Goal: Information Seeking & Learning: Compare options

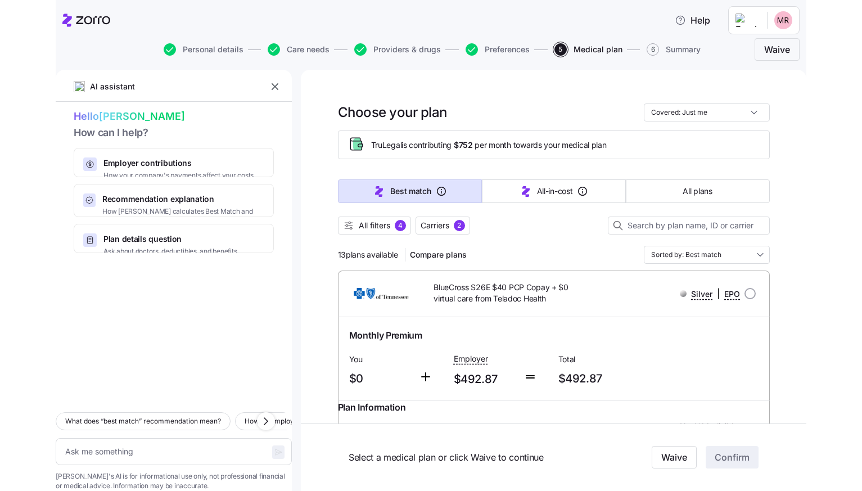
scroll to position [3530, 0]
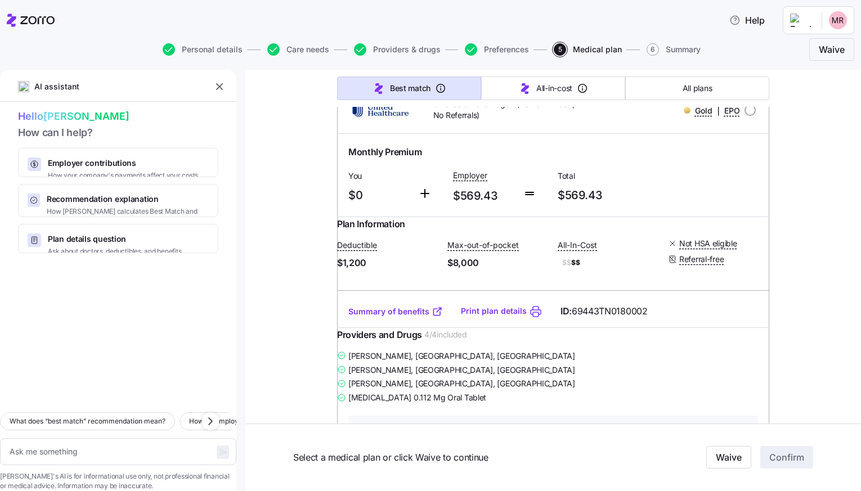
type textarea "x"
click at [219, 87] on icon "button" at bounding box center [219, 86] width 7 height 7
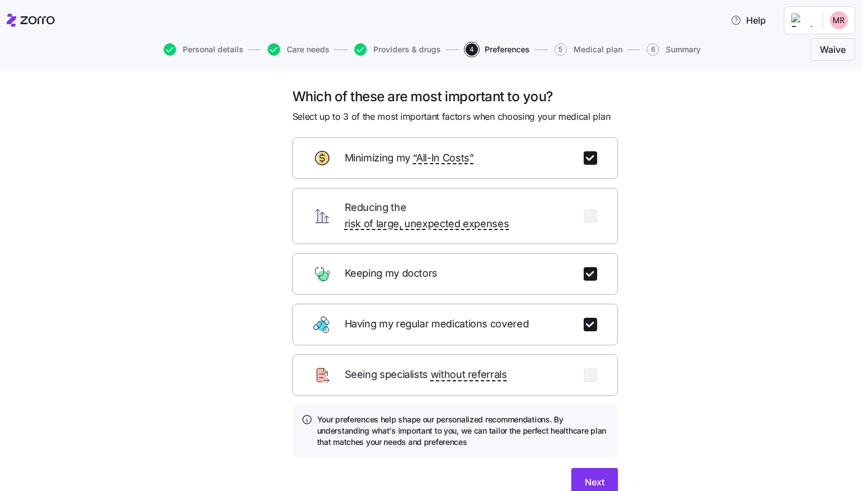
click at [722, 222] on div "Which of these are most important to you? Select up to 3 of the most important …" at bounding box center [439, 305] width 815 height 435
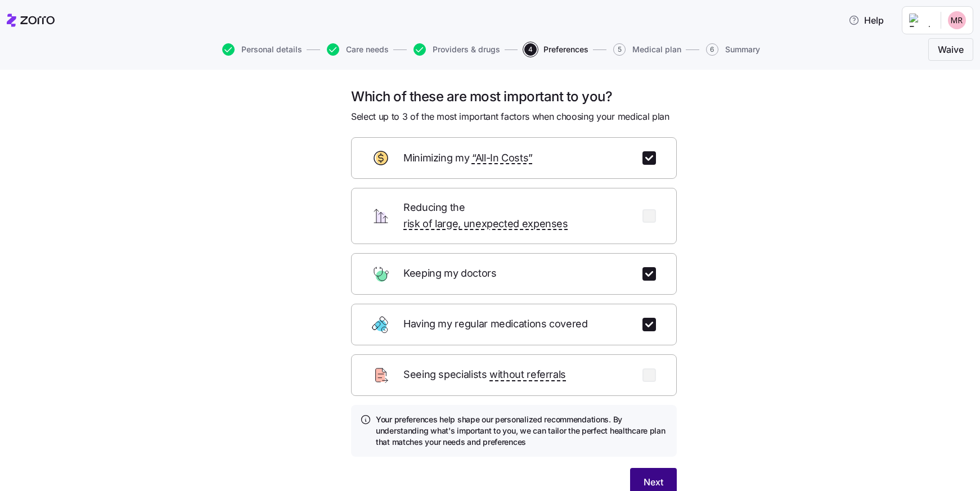
click at [659, 477] on button "Next" at bounding box center [653, 482] width 47 height 28
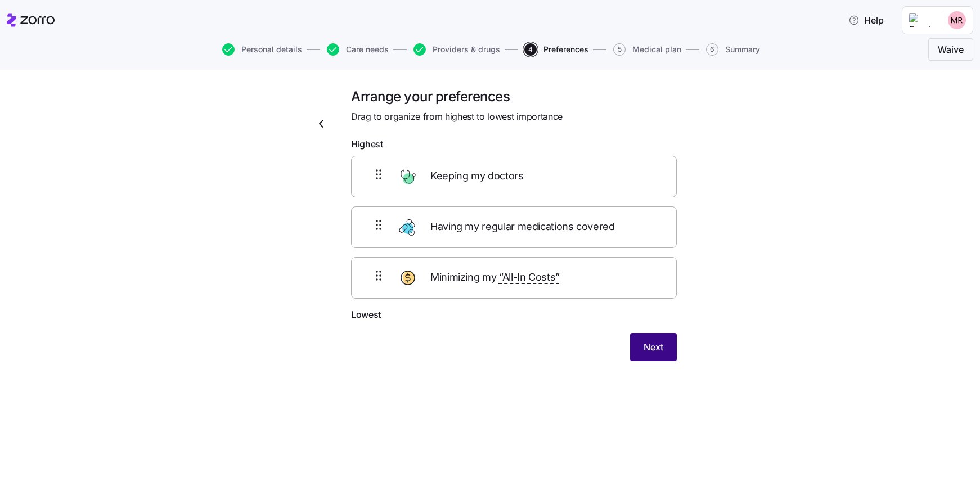
click at [663, 350] on span "Next" at bounding box center [654, 347] width 20 height 14
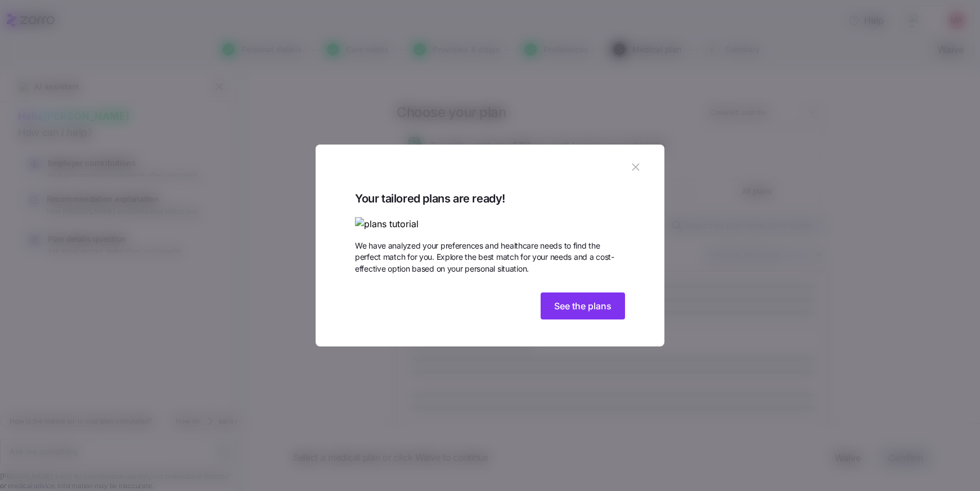
click at [633, 164] on icon "button" at bounding box center [635, 167] width 7 height 7
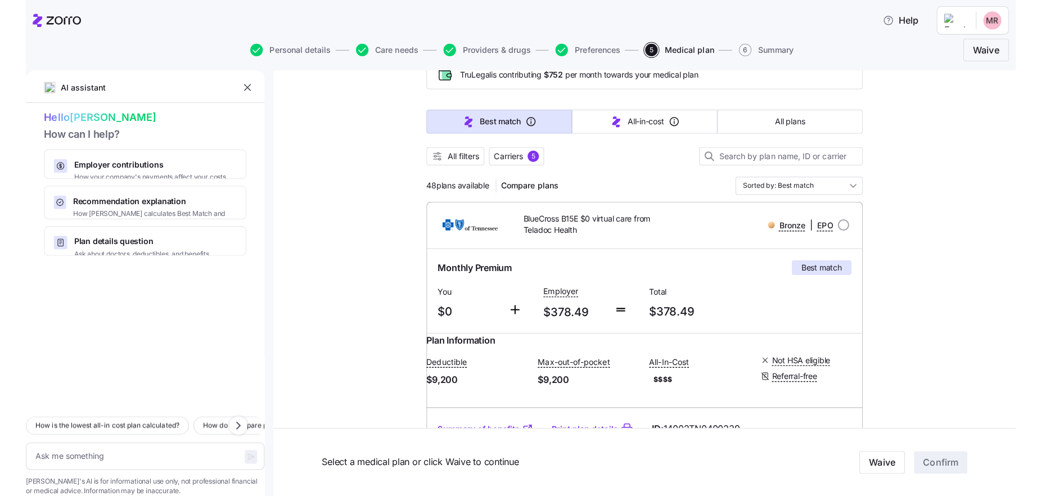
scroll to position [80, 0]
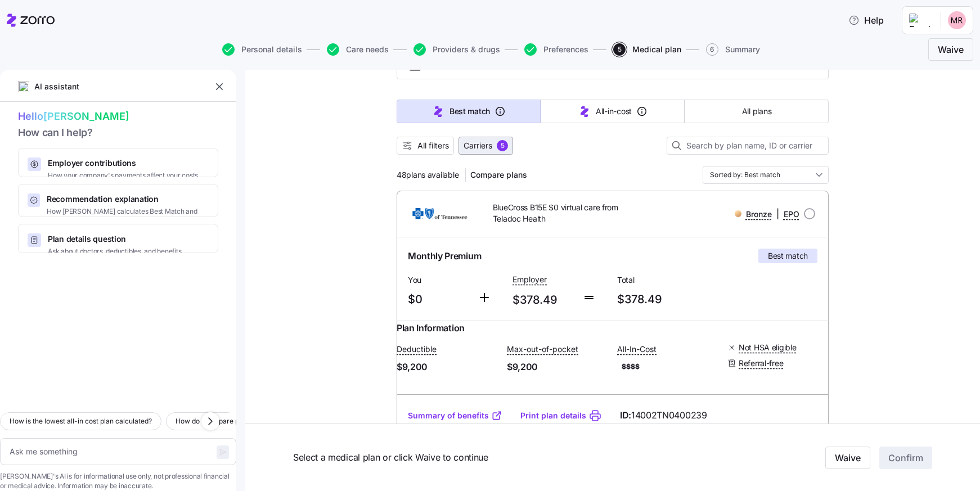
click at [486, 149] on span "Carriers" at bounding box center [478, 145] width 29 height 11
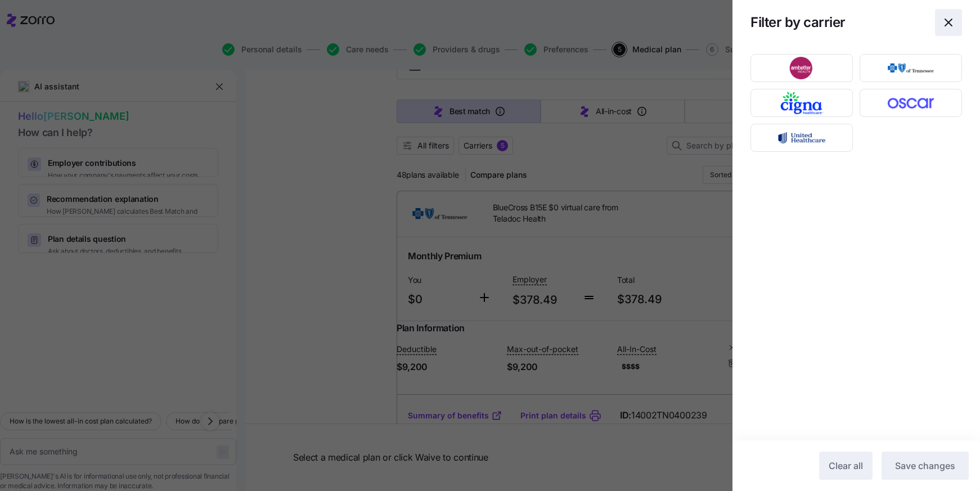
click at [862, 21] on icon "button" at bounding box center [949, 23] width 14 height 14
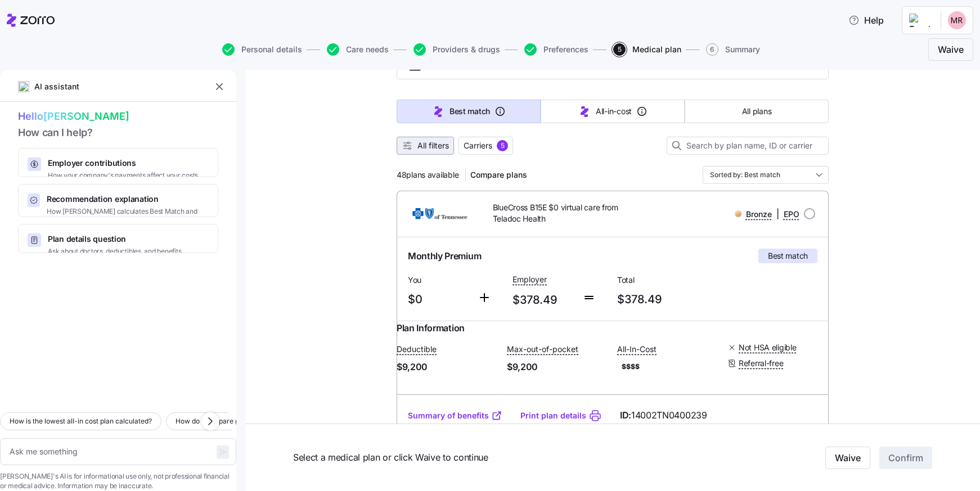
click at [417, 146] on span "All filters" at bounding box center [433, 145] width 32 height 11
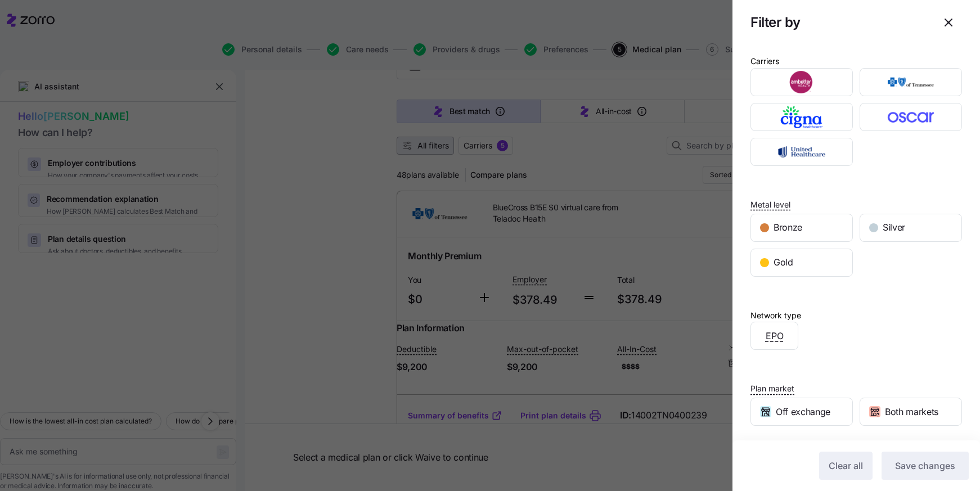
click at [415, 146] on div at bounding box center [490, 245] width 980 height 491
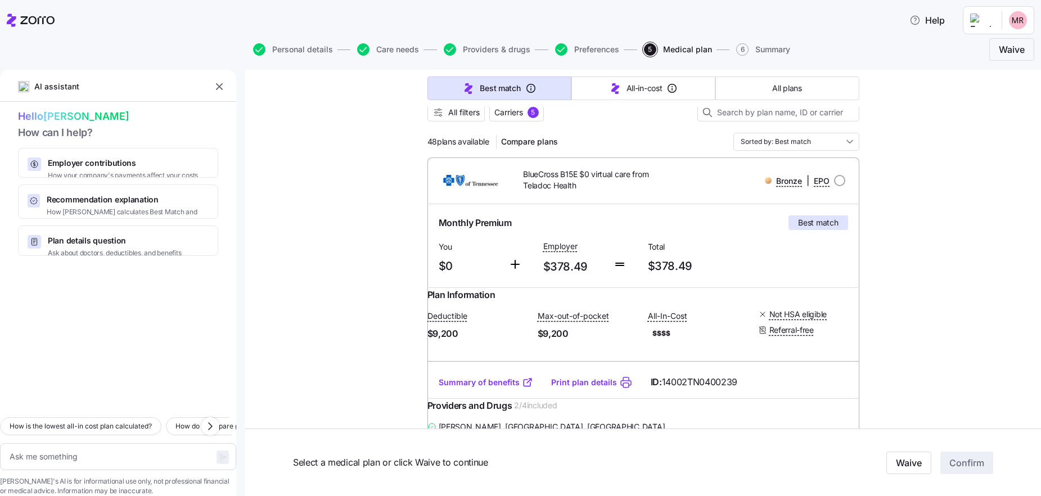
scroll to position [93, 0]
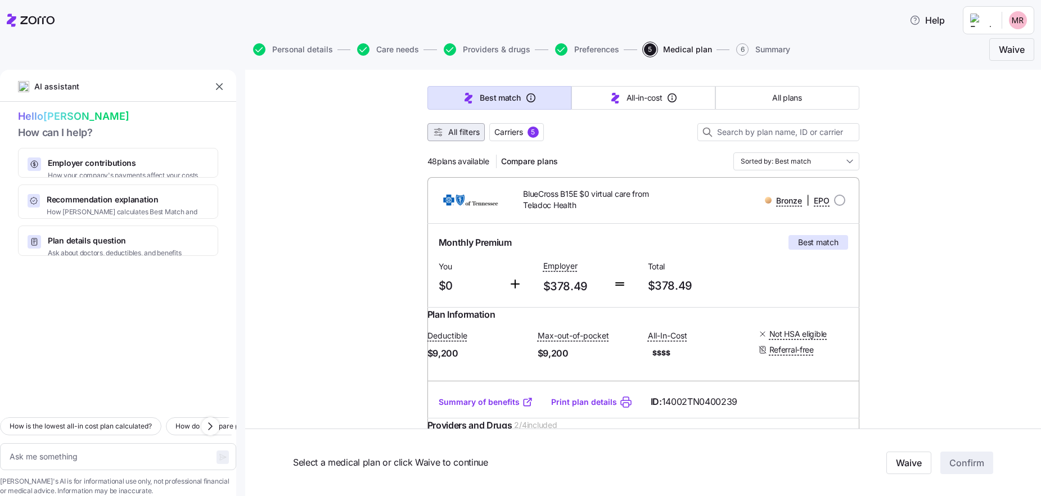
click at [456, 134] on span "All filters" at bounding box center [464, 132] width 32 height 11
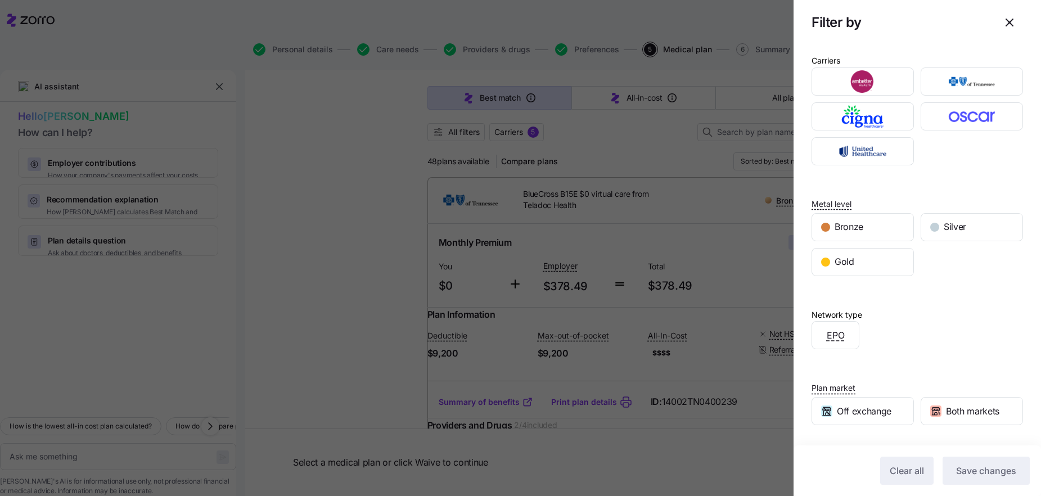
scroll to position [0, 0]
click at [862, 20] on icon "button" at bounding box center [1010, 23] width 14 height 14
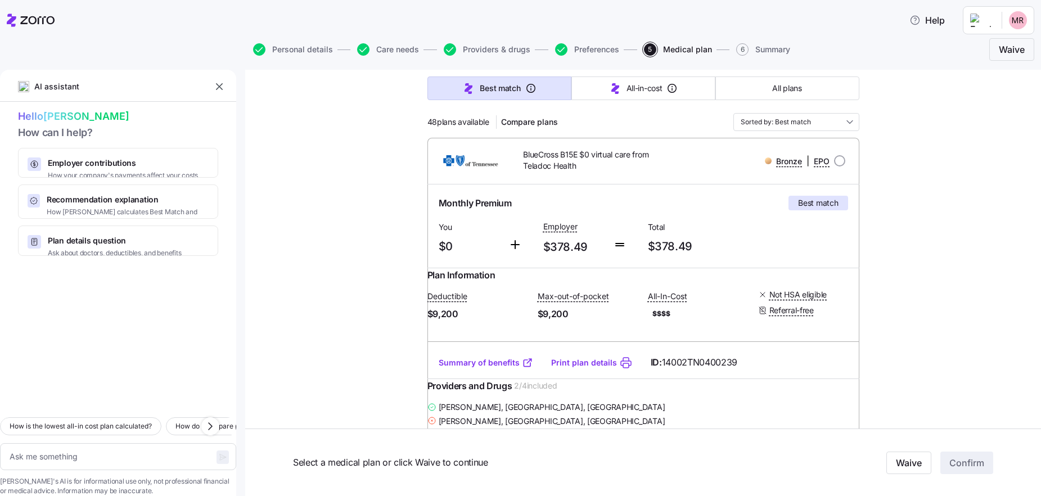
scroll to position [111, 0]
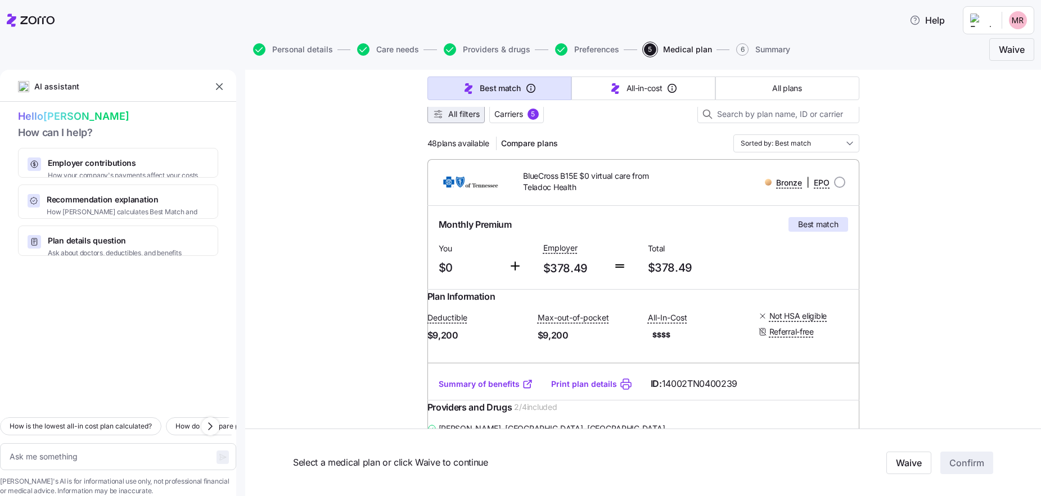
click at [460, 111] on span "All filters" at bounding box center [464, 114] width 32 height 11
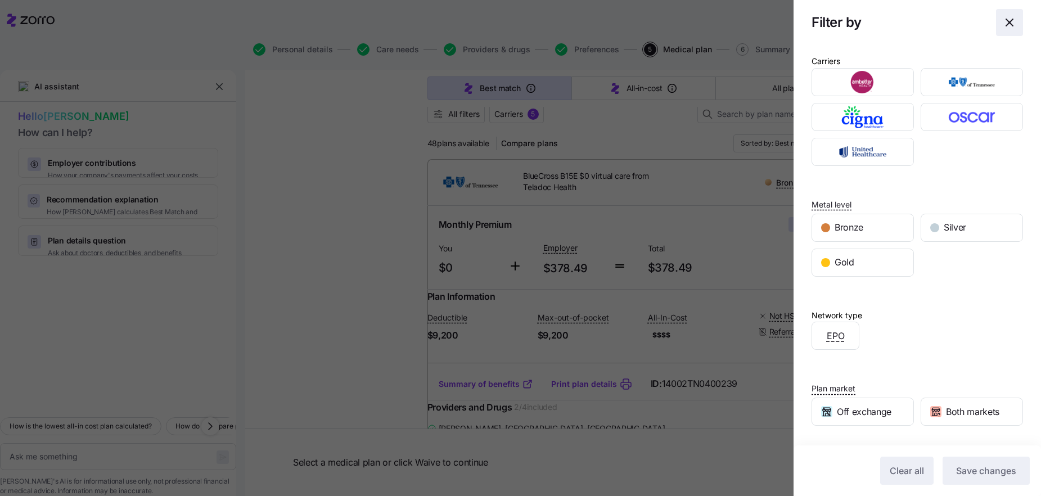
click at [862, 21] on icon "button" at bounding box center [1010, 23] width 14 height 14
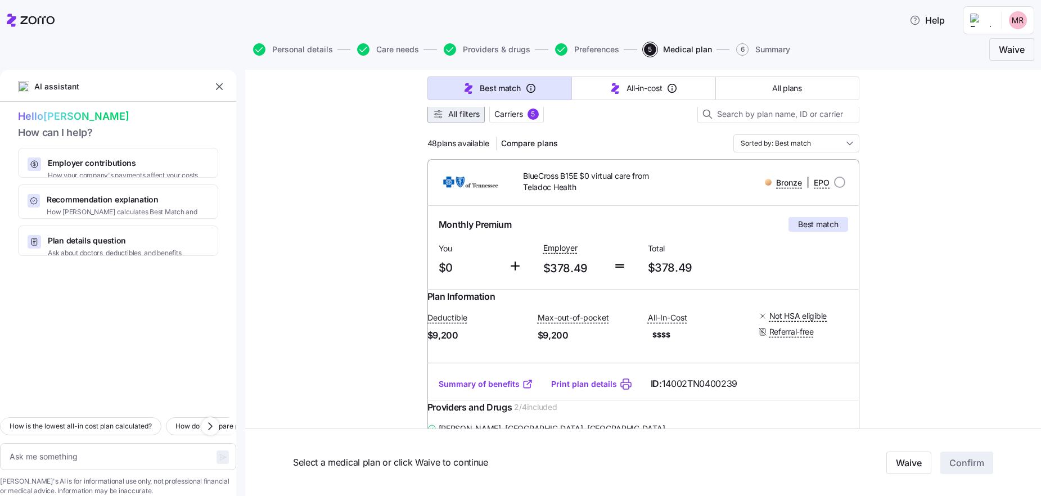
click at [441, 118] on span "All filters" at bounding box center [456, 114] width 47 height 11
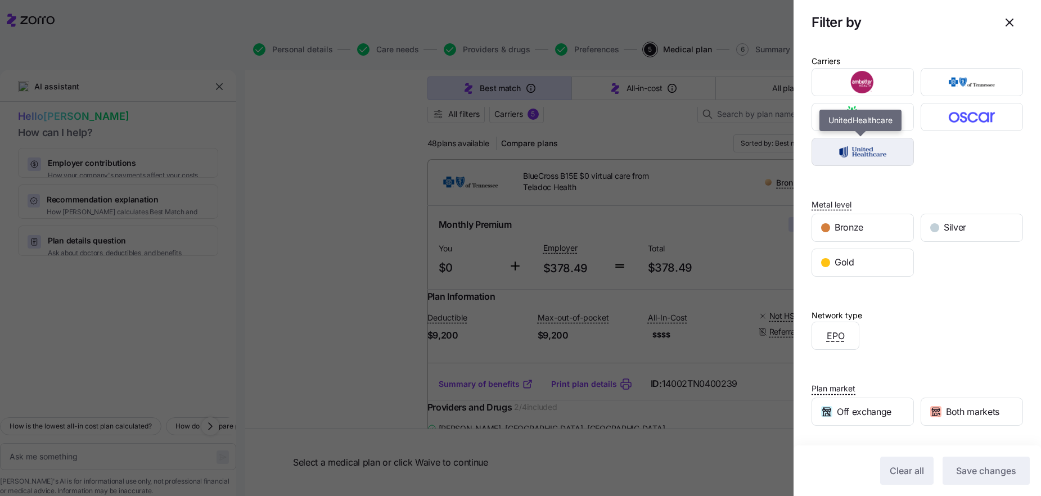
click at [862, 152] on img "button" at bounding box center [863, 152] width 83 height 23
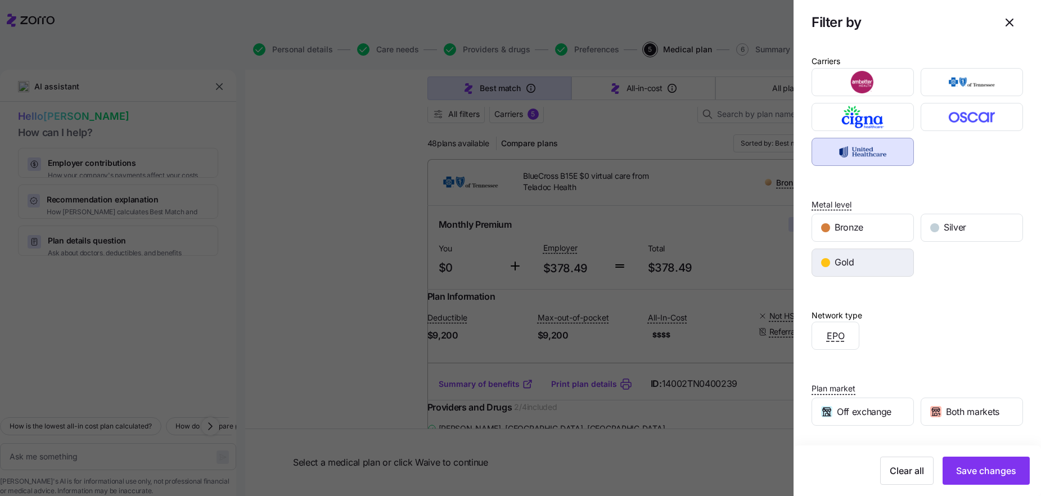
click at [862, 268] on div "Gold" at bounding box center [862, 262] width 101 height 27
click at [862, 228] on span "Silver" at bounding box center [955, 228] width 23 height 14
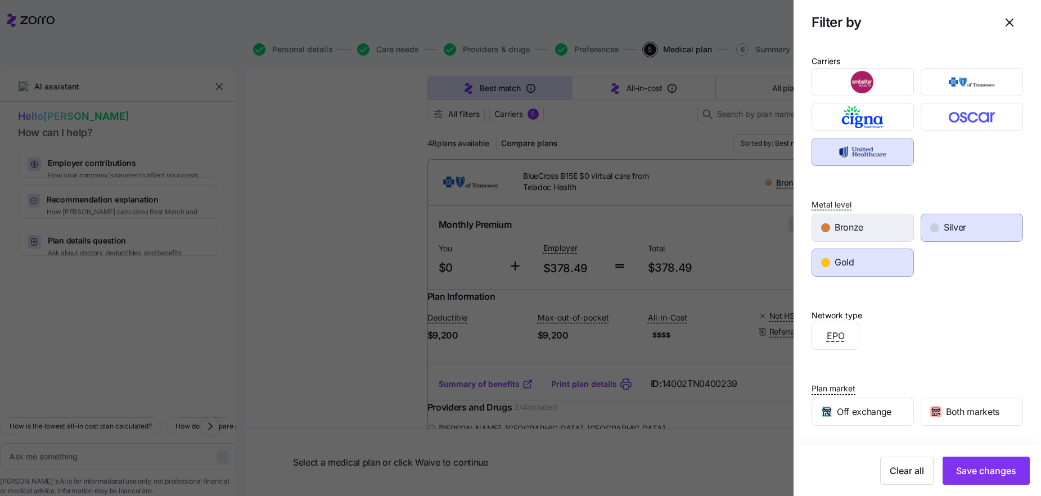
click at [862, 232] on div "Bronze" at bounding box center [862, 227] width 101 height 27
click at [862, 466] on span "Save changes" at bounding box center [986, 471] width 60 height 14
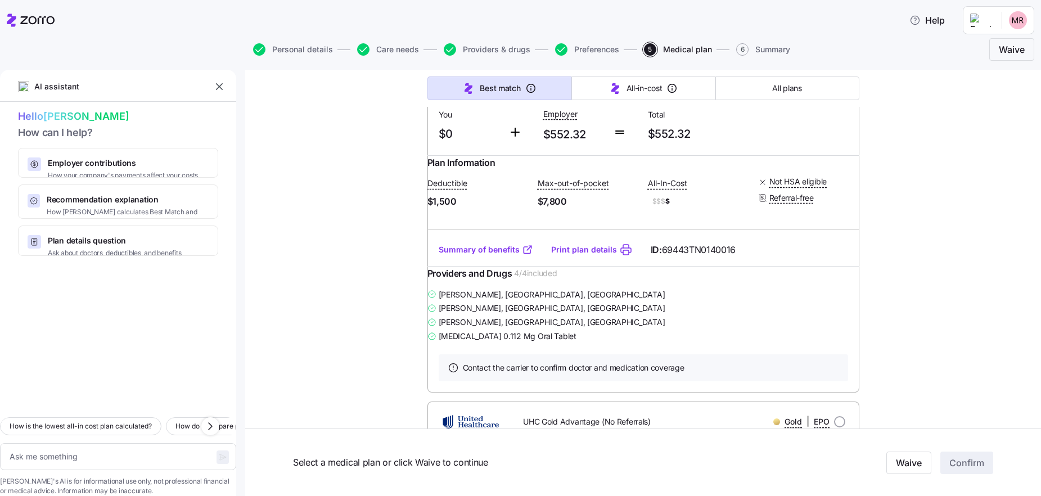
scroll to position [0, 0]
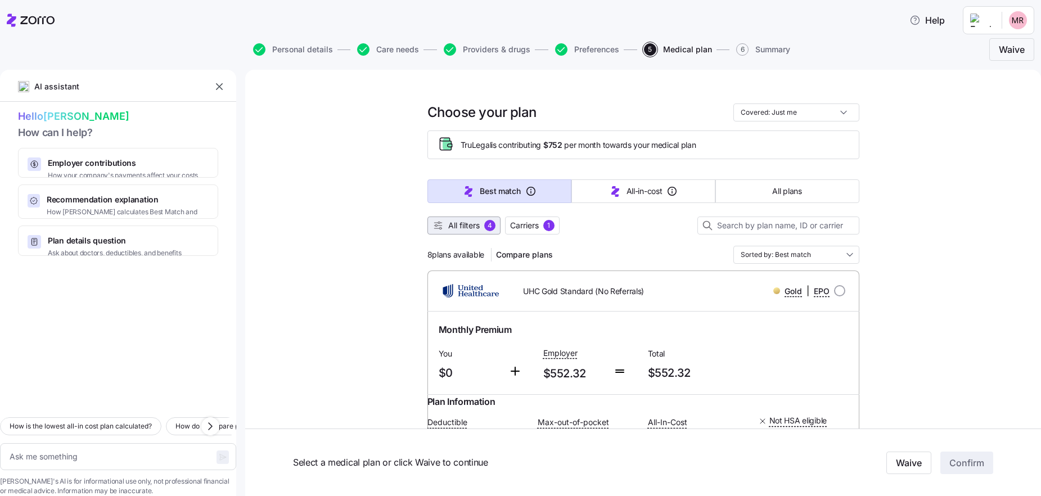
drag, startPoint x: 461, startPoint y: 223, endPoint x: 467, endPoint y: 217, distance: 9.2
click at [461, 223] on span "All filters" at bounding box center [464, 225] width 32 height 11
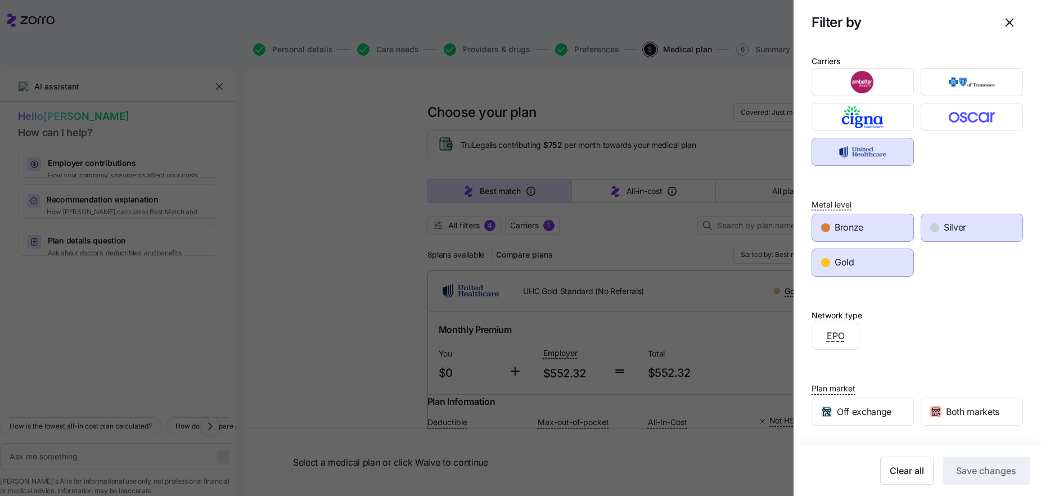
click at [862, 227] on div "Bronze" at bounding box center [862, 227] width 101 height 27
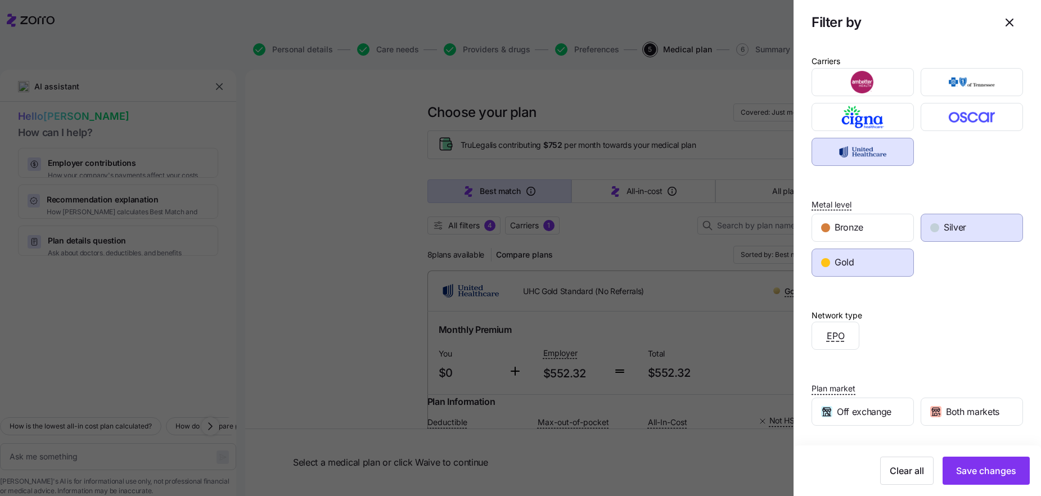
click at [862, 226] on span "Silver" at bounding box center [955, 228] width 23 height 14
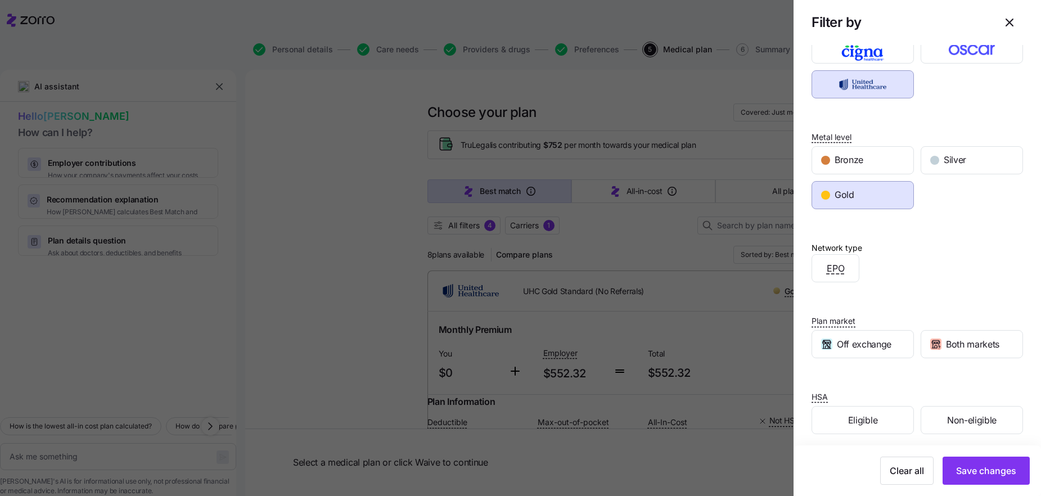
scroll to position [74, 0]
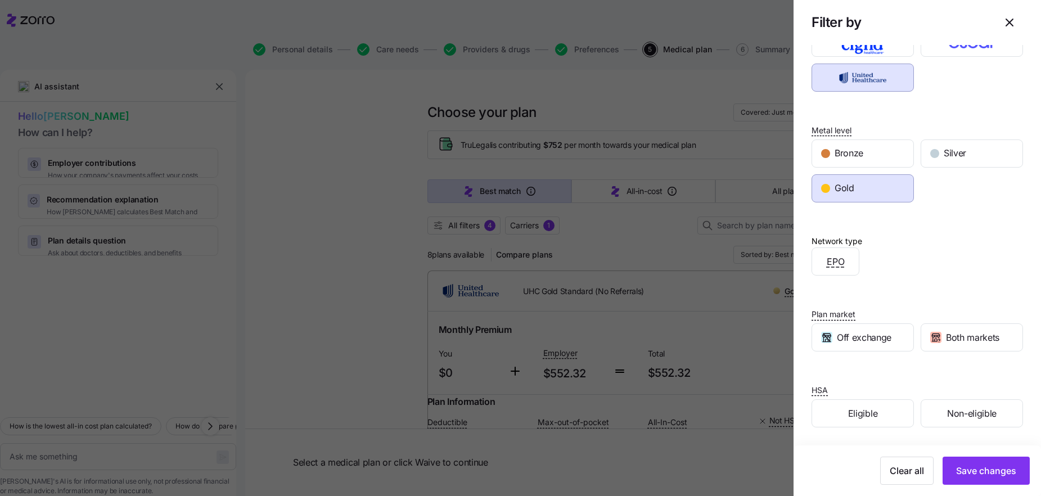
drag, startPoint x: 988, startPoint y: 466, endPoint x: 987, endPoint y: 455, distance: 11.3
click at [862, 466] on span "Save changes" at bounding box center [986, 471] width 60 height 14
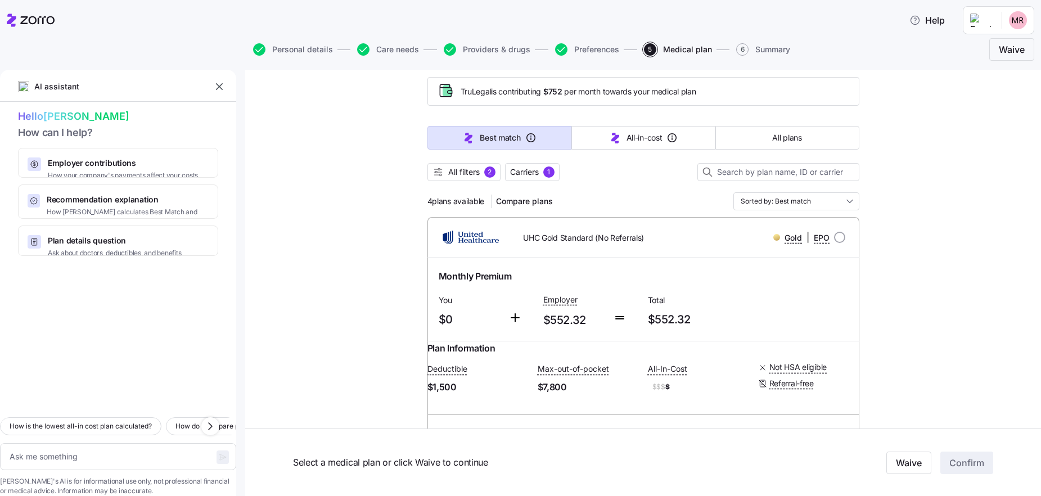
scroll to position [122, 0]
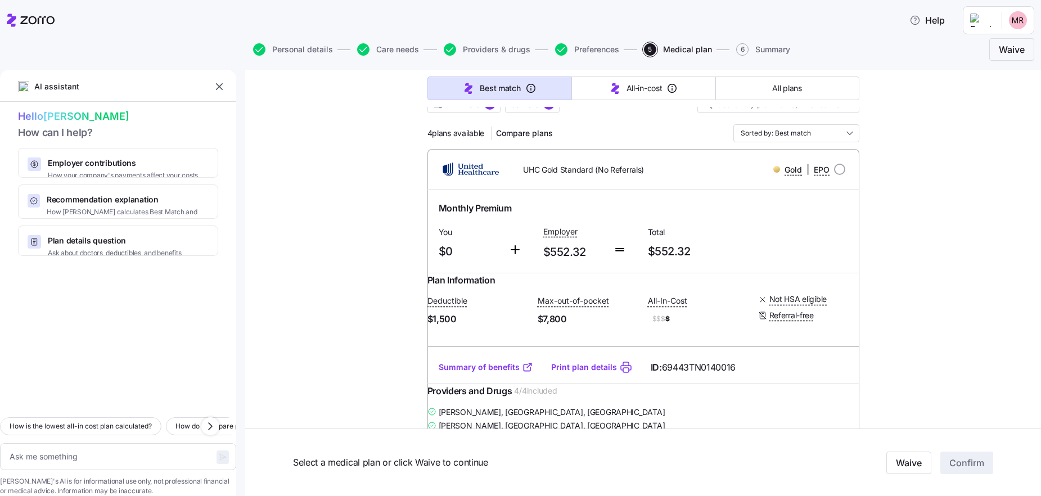
click at [460, 373] on link "Summary of benefits" at bounding box center [486, 367] width 95 height 11
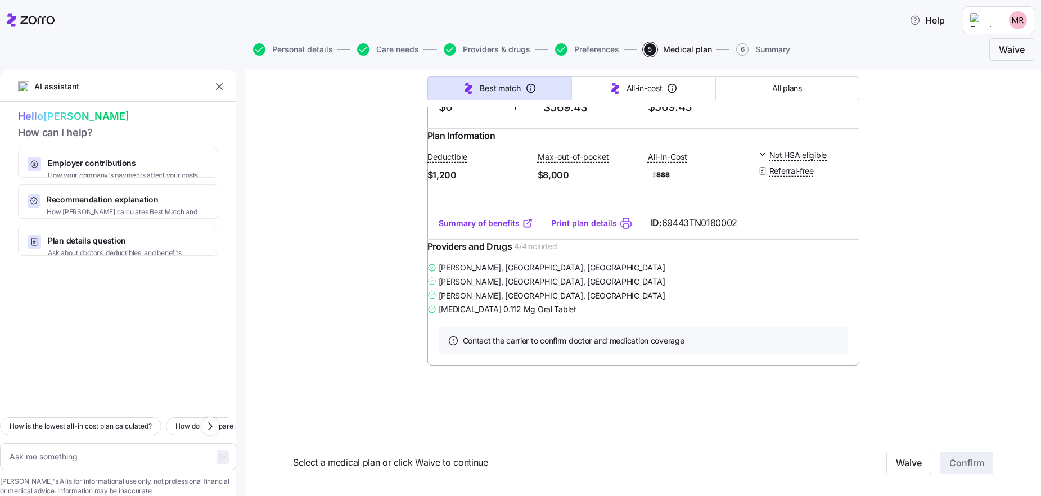
scroll to position [1405, 0]
click at [497, 229] on link "Summary of benefits" at bounding box center [486, 223] width 95 height 11
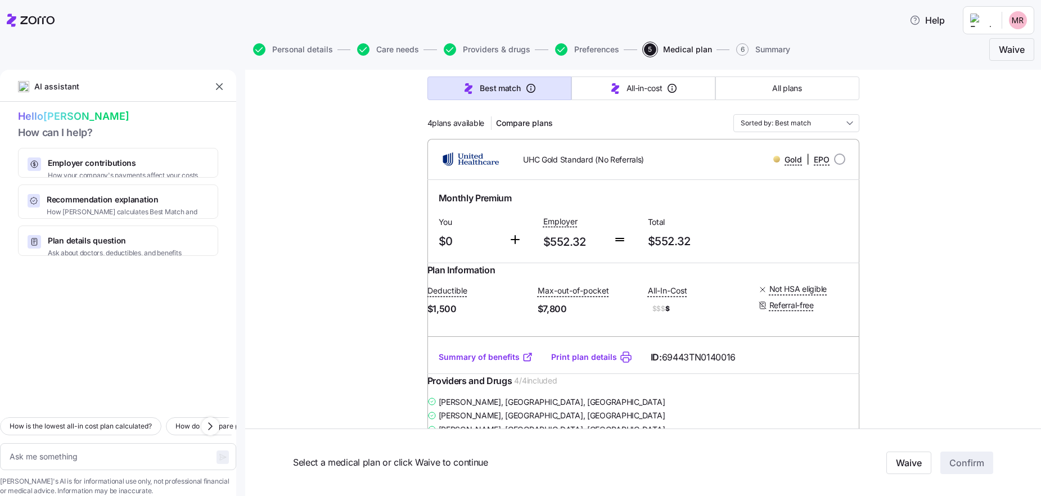
scroll to position [186, 0]
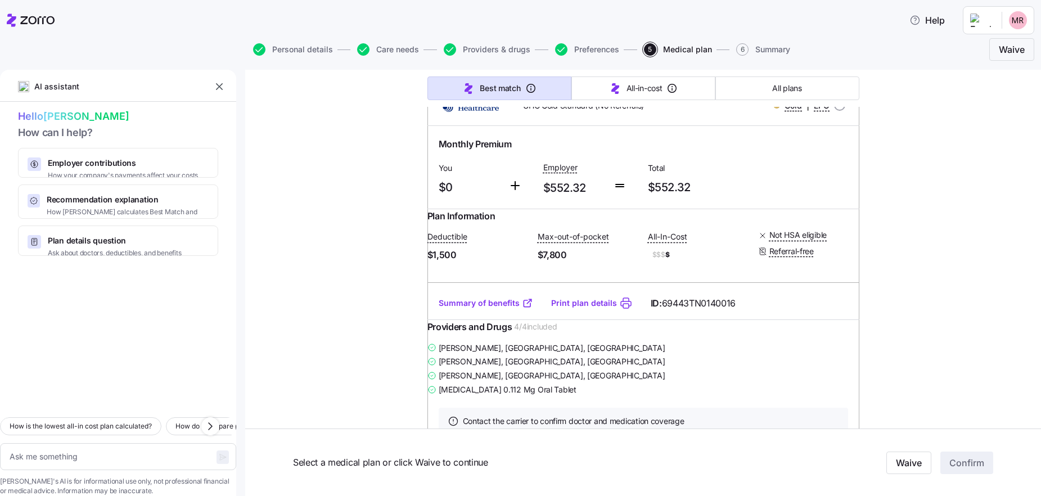
click at [473, 309] on link "Summary of benefits" at bounding box center [486, 303] width 95 height 11
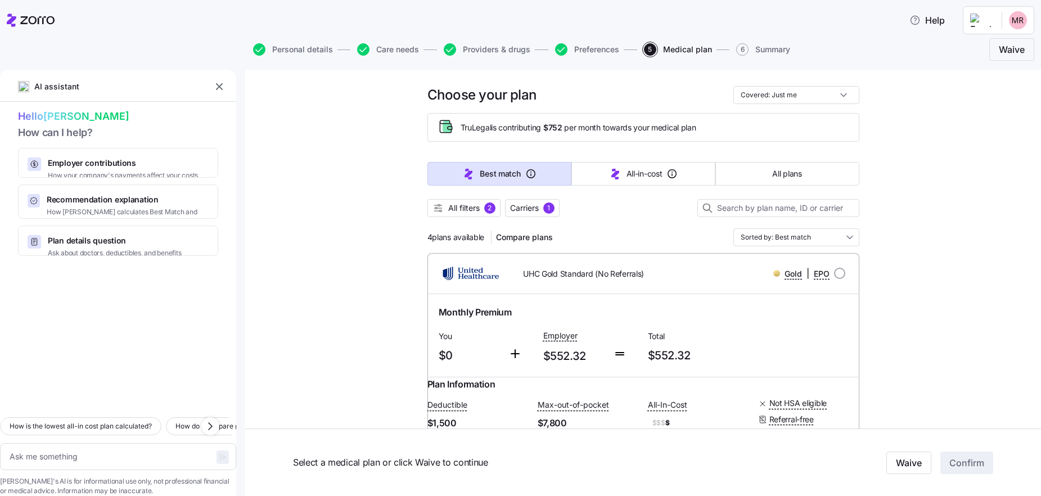
scroll to position [0, 0]
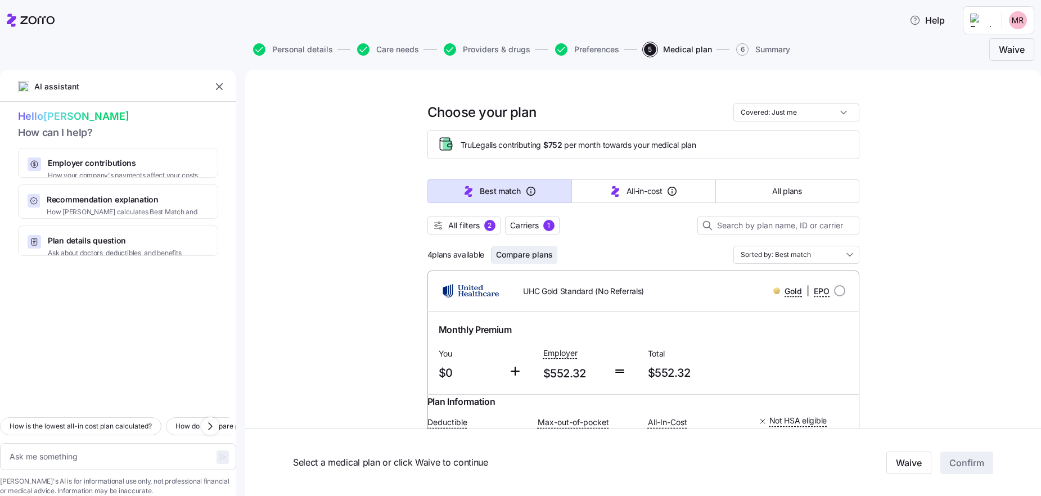
click at [517, 259] on span "Compare plans" at bounding box center [524, 254] width 57 height 11
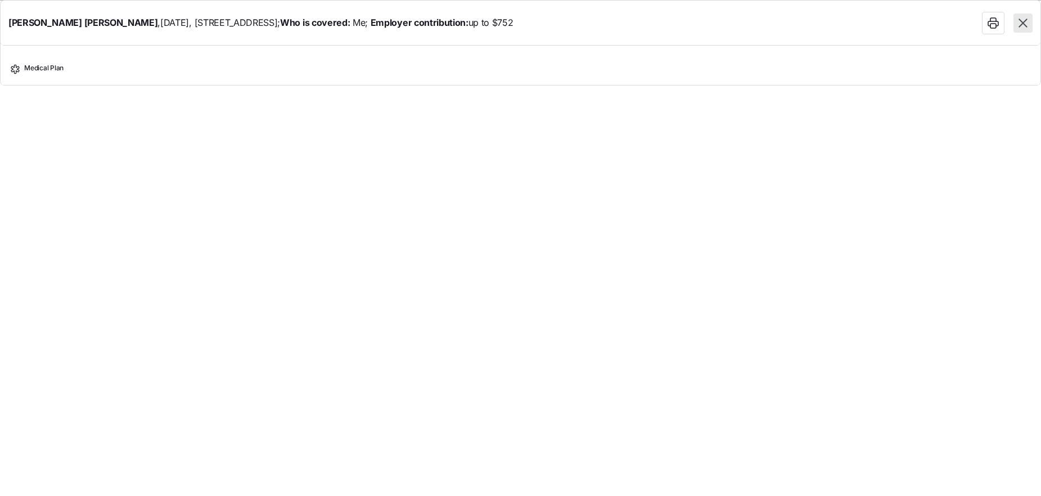
click at [862, 23] on icon "button" at bounding box center [1023, 23] width 15 height 15
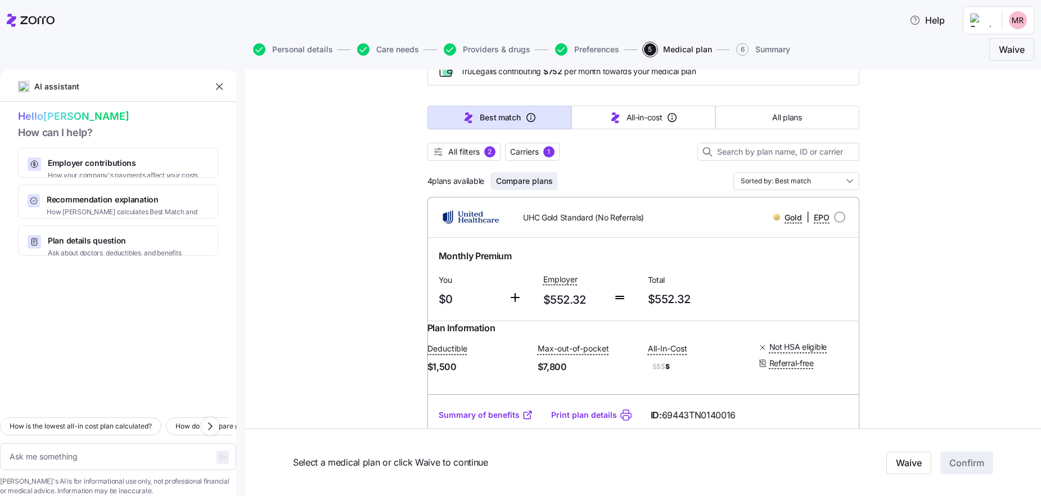
scroll to position [83, 0]
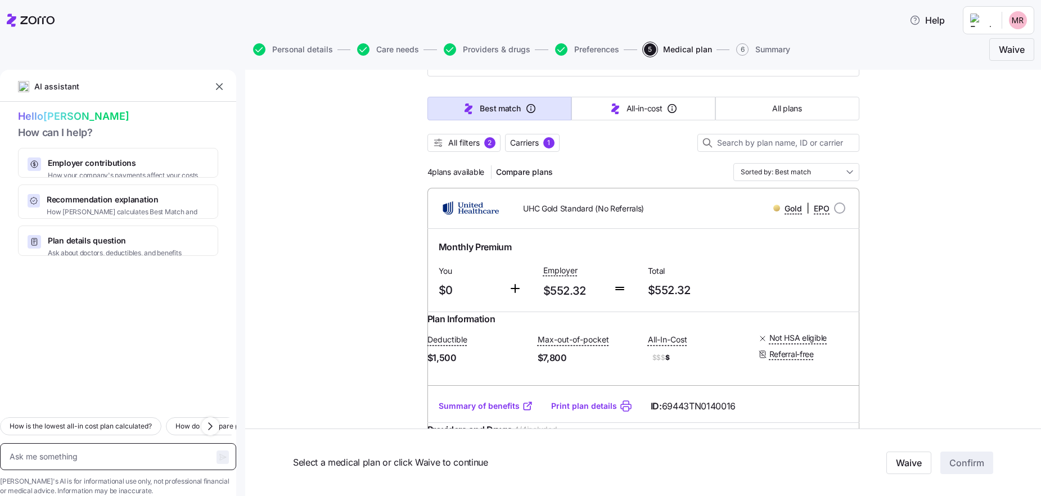
click at [72, 446] on textarea at bounding box center [118, 456] width 236 height 27
type textarea "x"
type textarea "c"
type textarea "x"
type textarea "co"
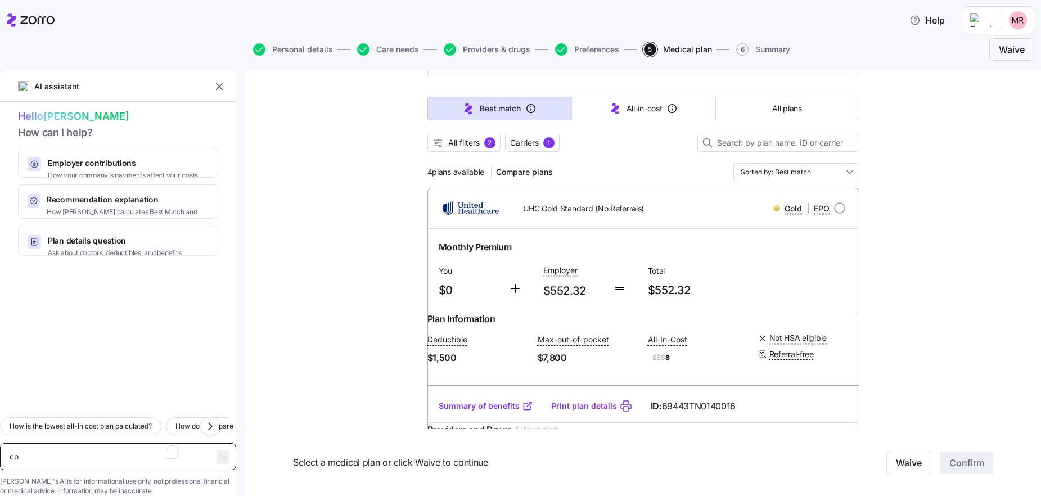
type textarea "x"
type textarea "com"
type textarea "x"
type textarea "compa"
type textarea "x"
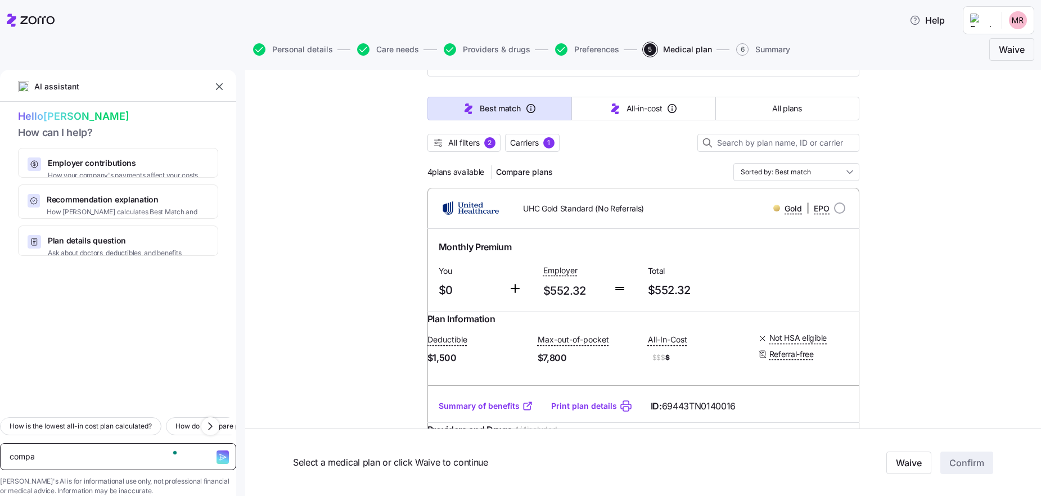
type textarea "compar"
type textarea "x"
type textarea "compare"
type textarea "x"
type textarea "compare"
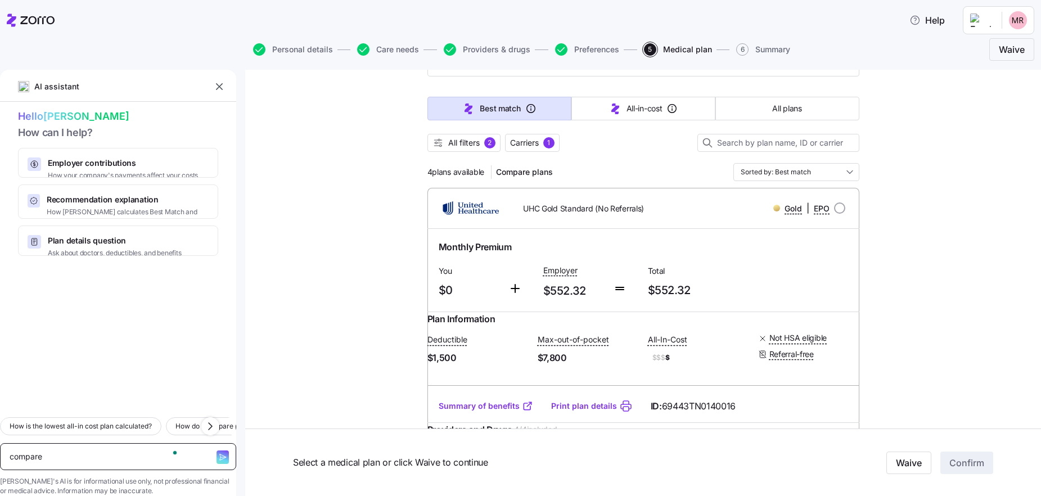
type textarea "x"
type textarea "compare p"
type textarea "x"
type textarea "compare pl"
type textarea "x"
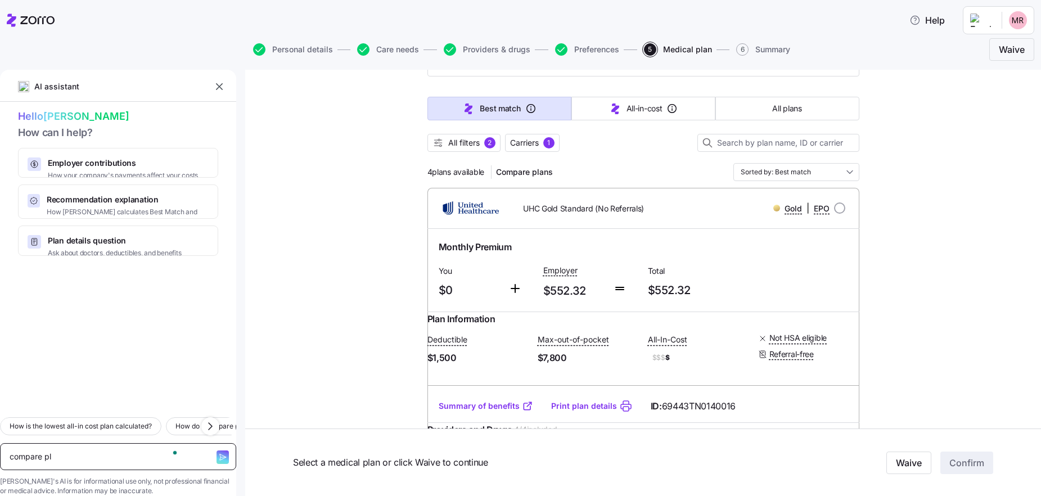
type textarea "compare pla"
type textarea "x"
type textarea "compare plan"
type textarea "x"
type textarea "compare plans"
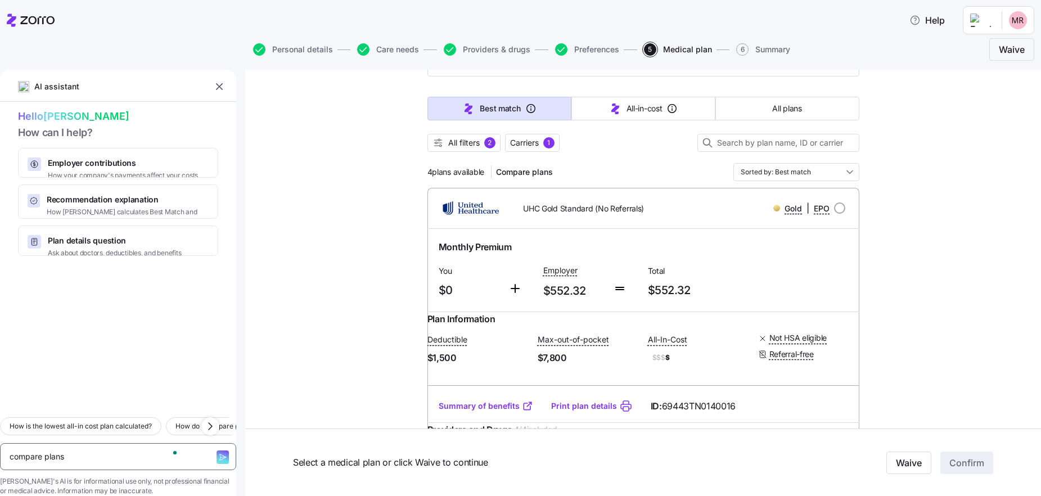
type textarea "x"
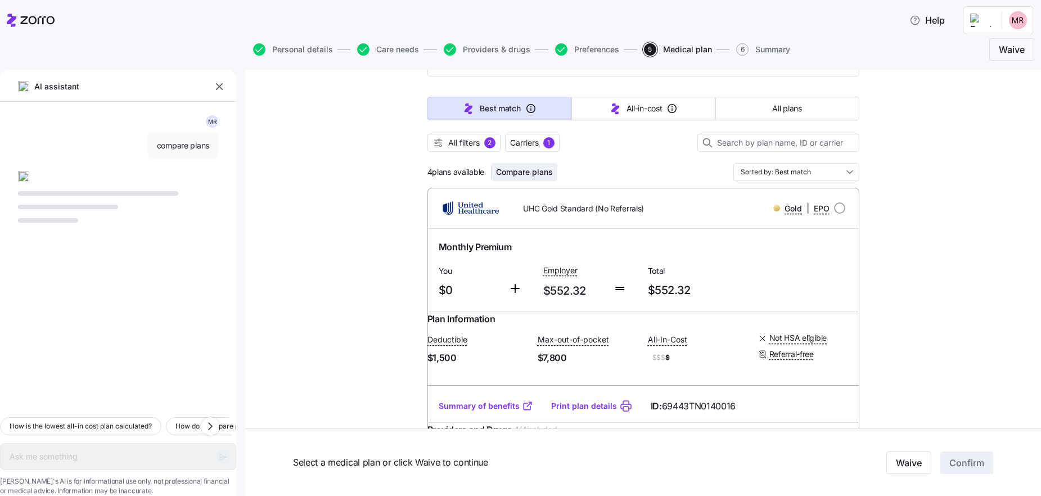
click at [527, 173] on span "Compare plans" at bounding box center [524, 172] width 57 height 11
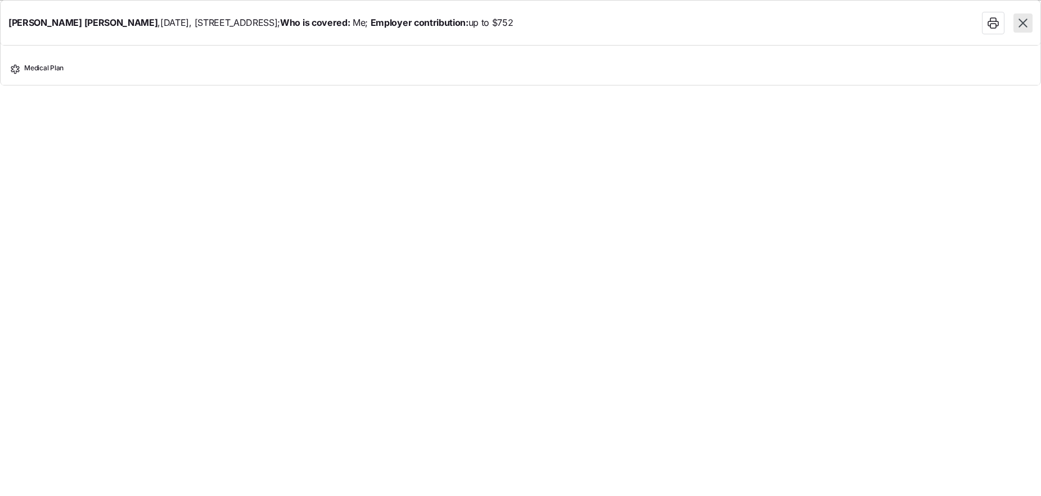
click at [38, 66] on span "Medical Plan" at bounding box center [43, 71] width 39 height 15
click at [17, 70] on icon at bounding box center [15, 69] width 8 height 8
drag, startPoint x: 17, startPoint y: 69, endPoint x: 71, endPoint y: 366, distance: 301.9
click at [17, 69] on icon at bounding box center [15, 69] width 8 height 8
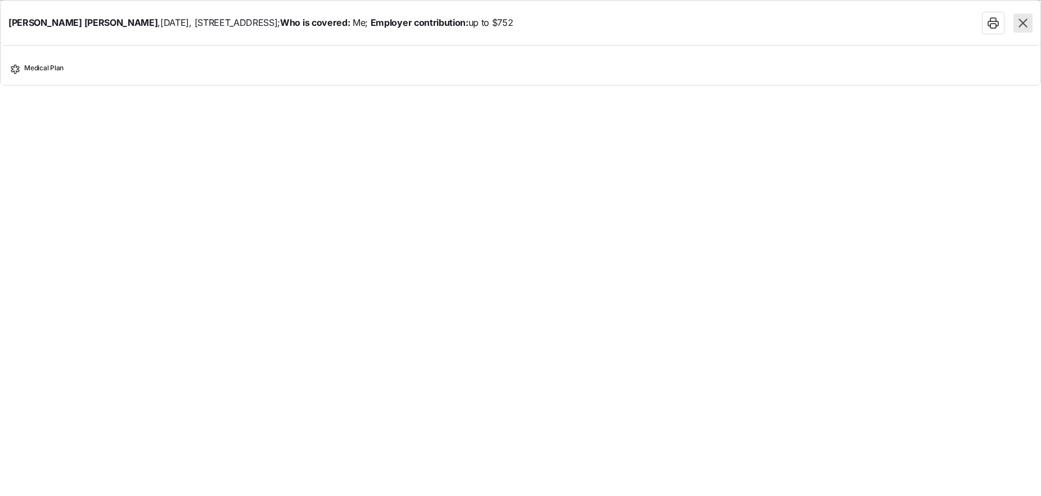
click at [862, 25] on icon "button" at bounding box center [1023, 23] width 15 height 15
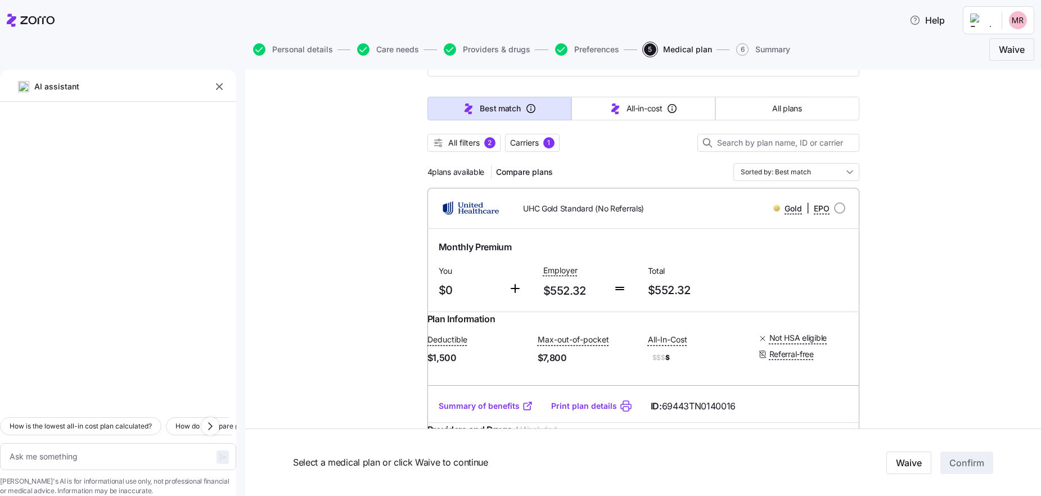
click at [577, 230] on div "Monthly Premium You $0 Employer $552.32 Total $552.32" at bounding box center [644, 270] width 432 height 83
click at [591, 215] on div "UHC Gold Standard (No Referrals)" at bounding box center [591, 208] width 173 height 23
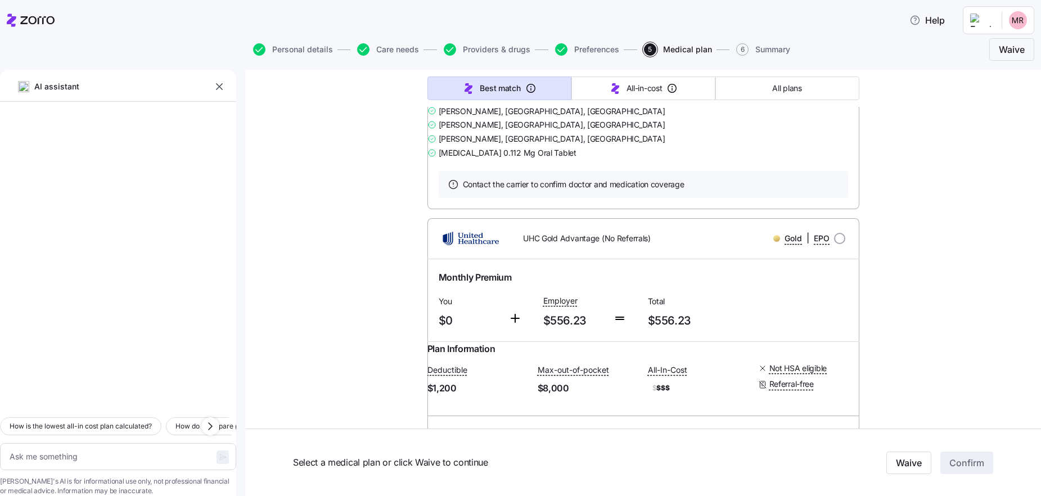
scroll to position [4207, 0]
click at [222, 88] on icon "button" at bounding box center [219, 86] width 11 height 11
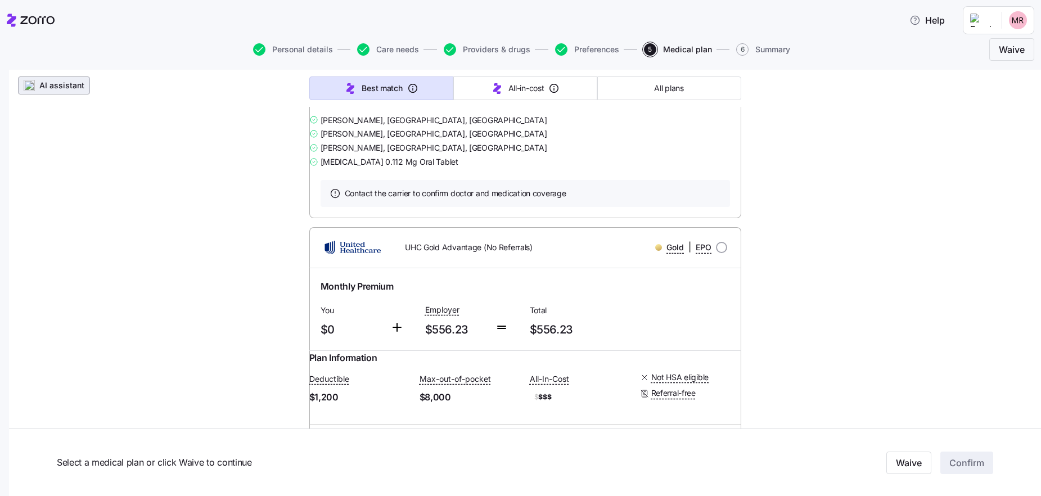
click at [52, 83] on span "AI assistant" at bounding box center [61, 85] width 45 height 11
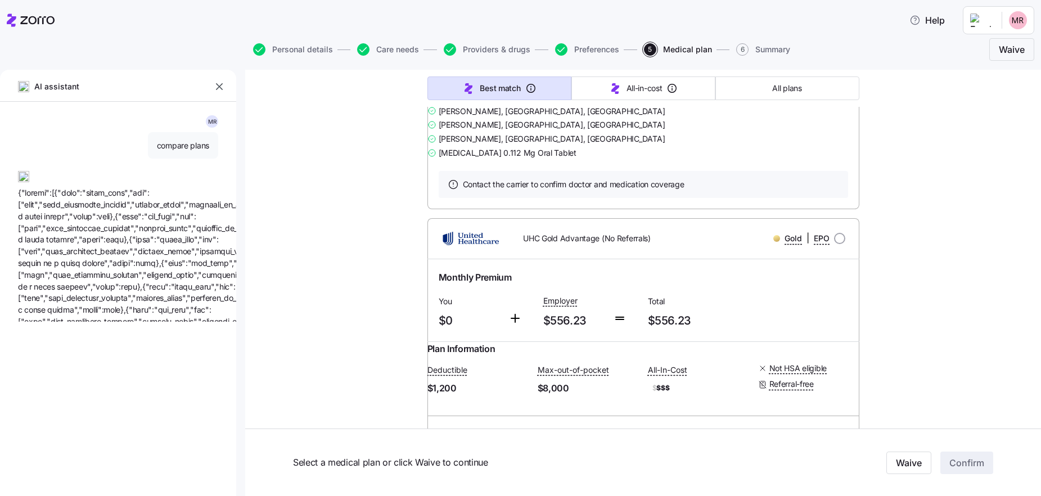
type textarea "x"
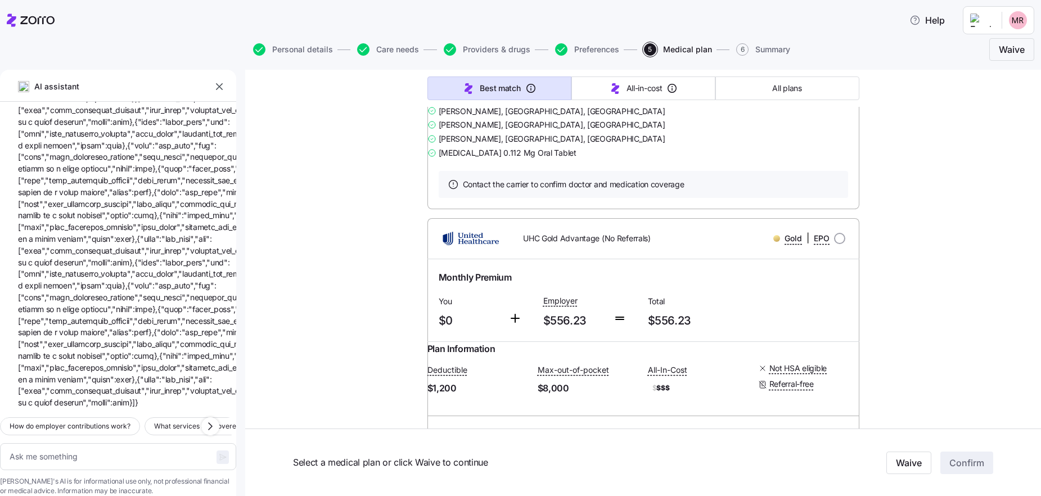
scroll to position [4309, 0]
click at [219, 87] on icon "button" at bounding box center [219, 86] width 7 height 7
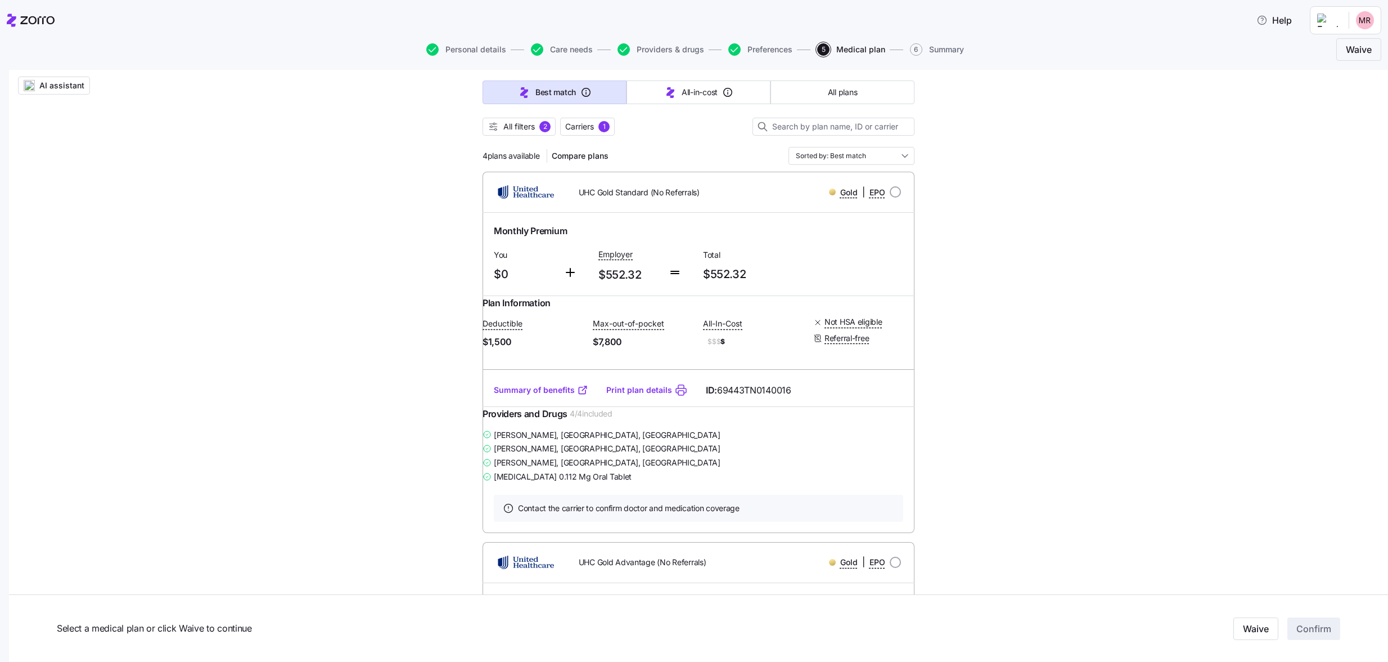
scroll to position [108, 0]
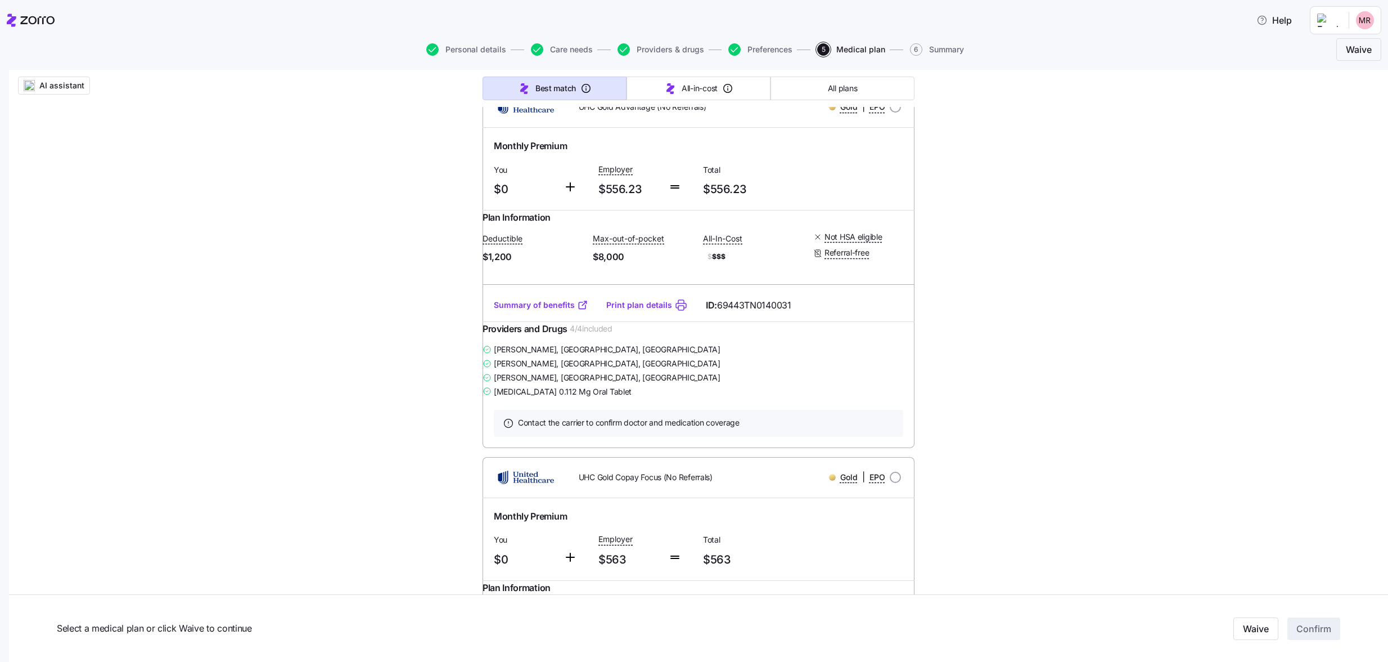
scroll to position [564, 0]
click at [559, 310] on link "Summary of benefits" at bounding box center [541, 304] width 95 height 11
click at [862, 374] on div "AI assistant Choose your plan Covered: Just me TruLegal is contributing $752 pe…" at bounding box center [698, 414] width 1379 height 1817
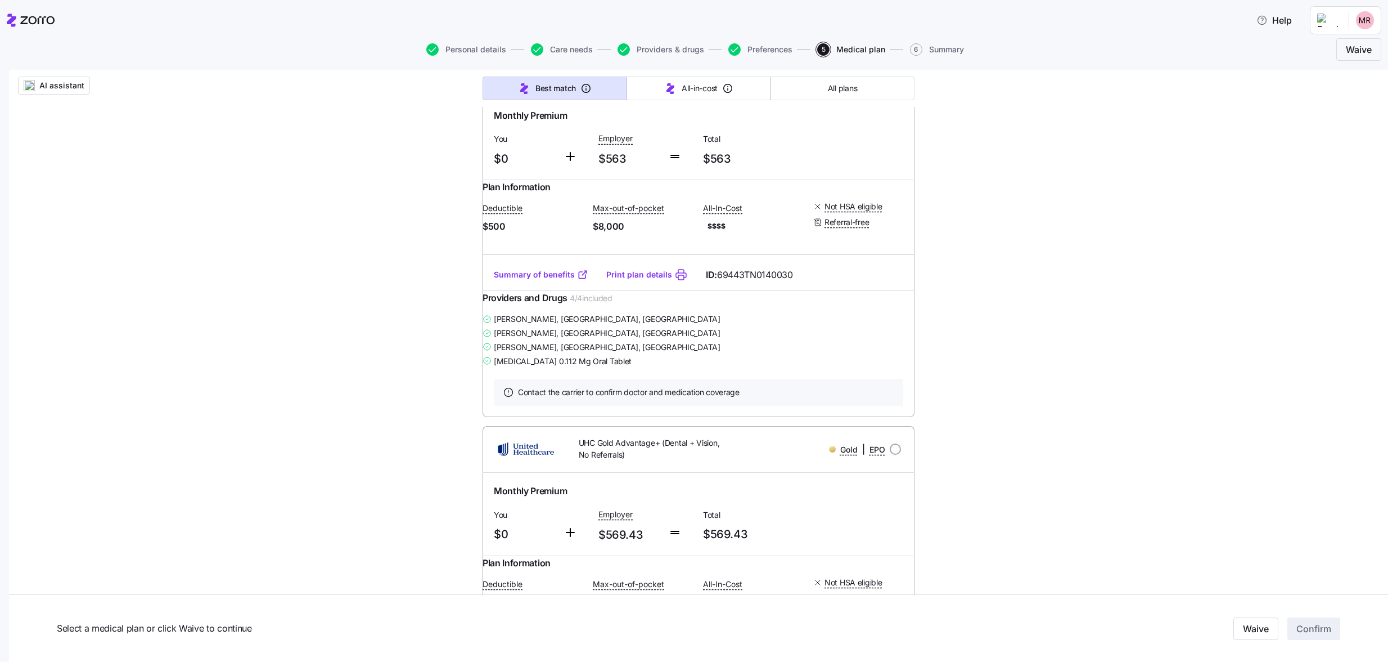
scroll to position [959, 0]
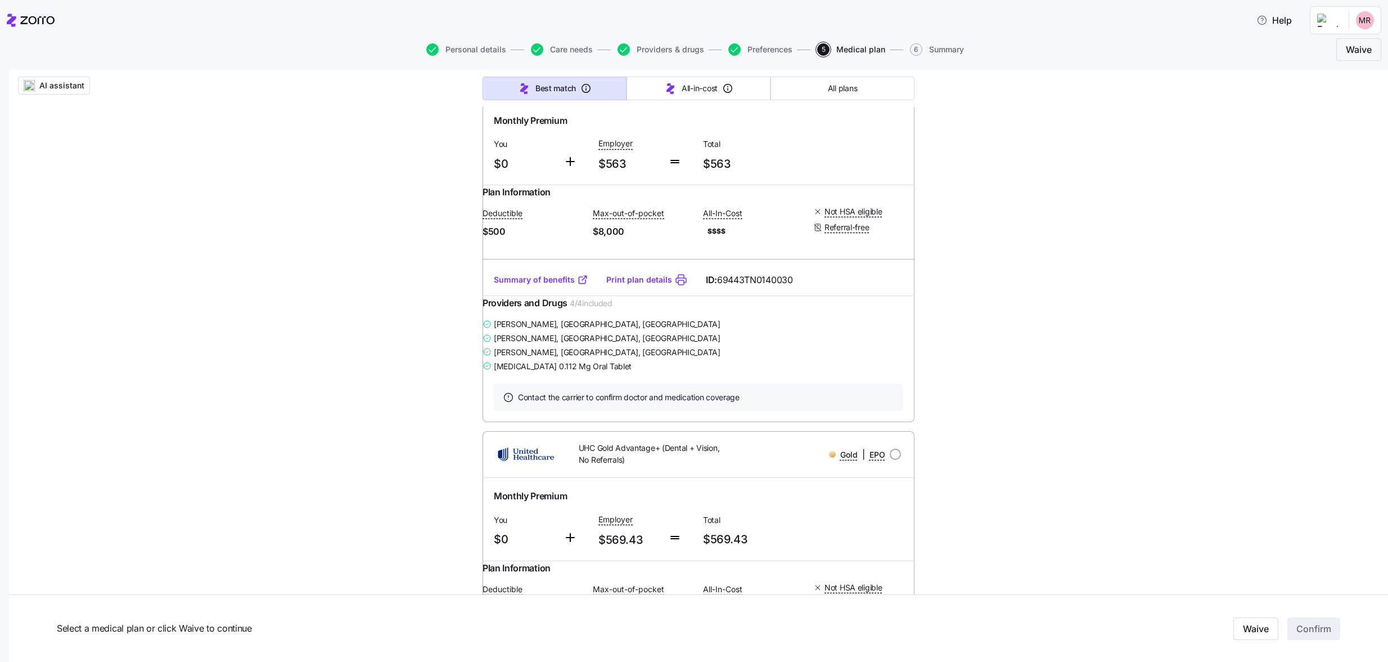
click at [562, 296] on div "Summary of benefits Print plan details ID: 69443TN0140030" at bounding box center [699, 280] width 432 height 32
click at [555, 285] on link "Summary of benefits" at bounding box center [541, 279] width 95 height 11
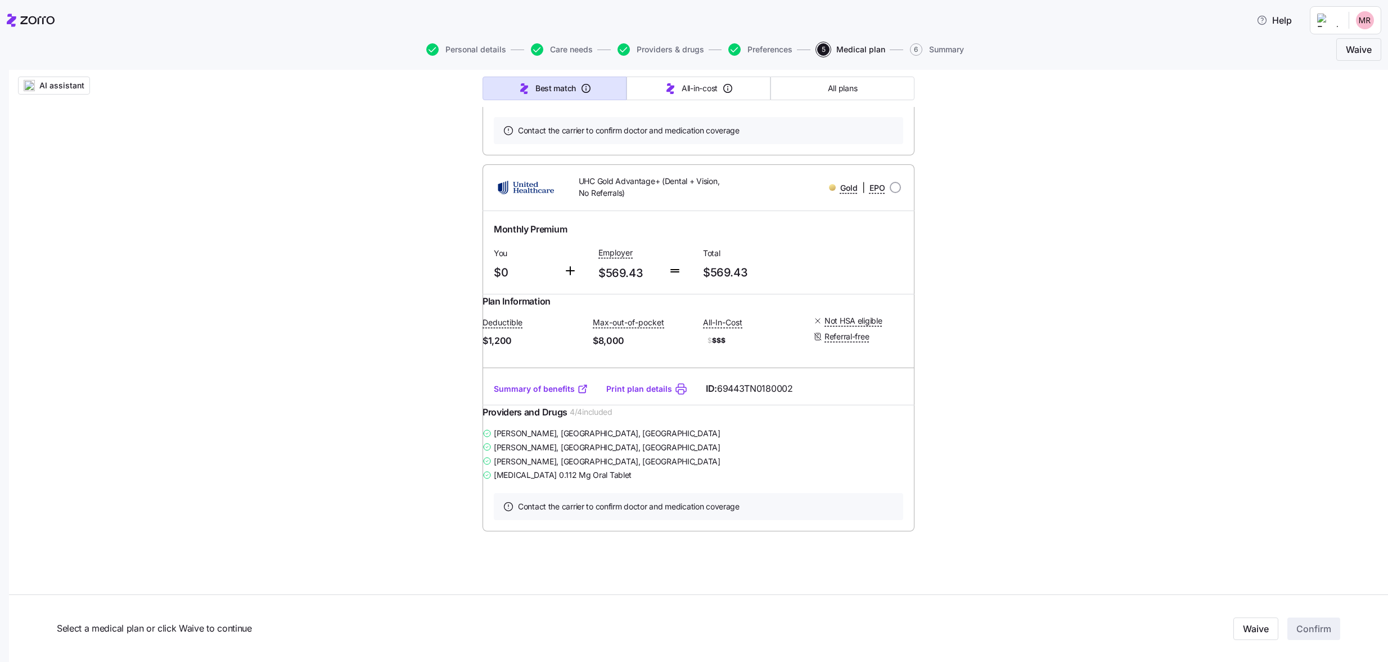
scroll to position [1364, 0]
